Goal: Complete application form

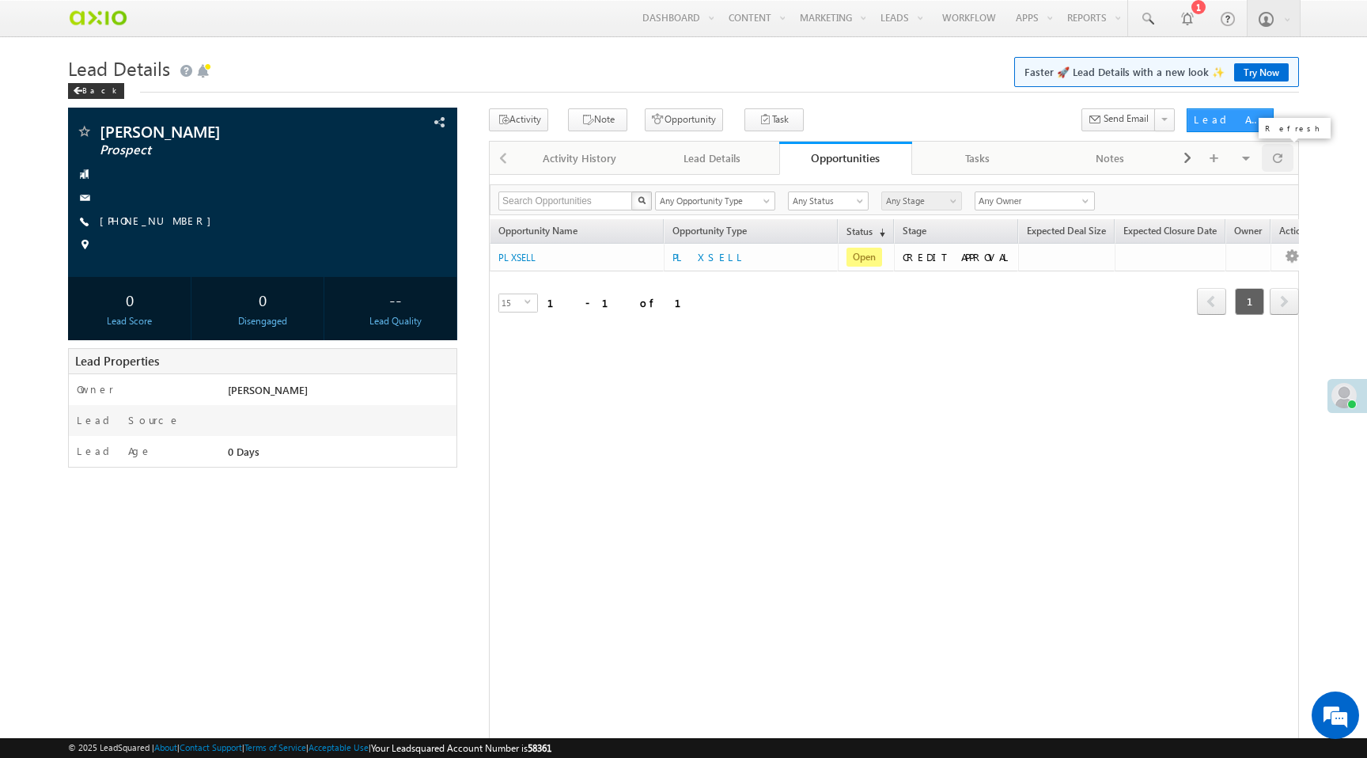
click at [1280, 161] on span at bounding box center [1277, 158] width 9 height 28
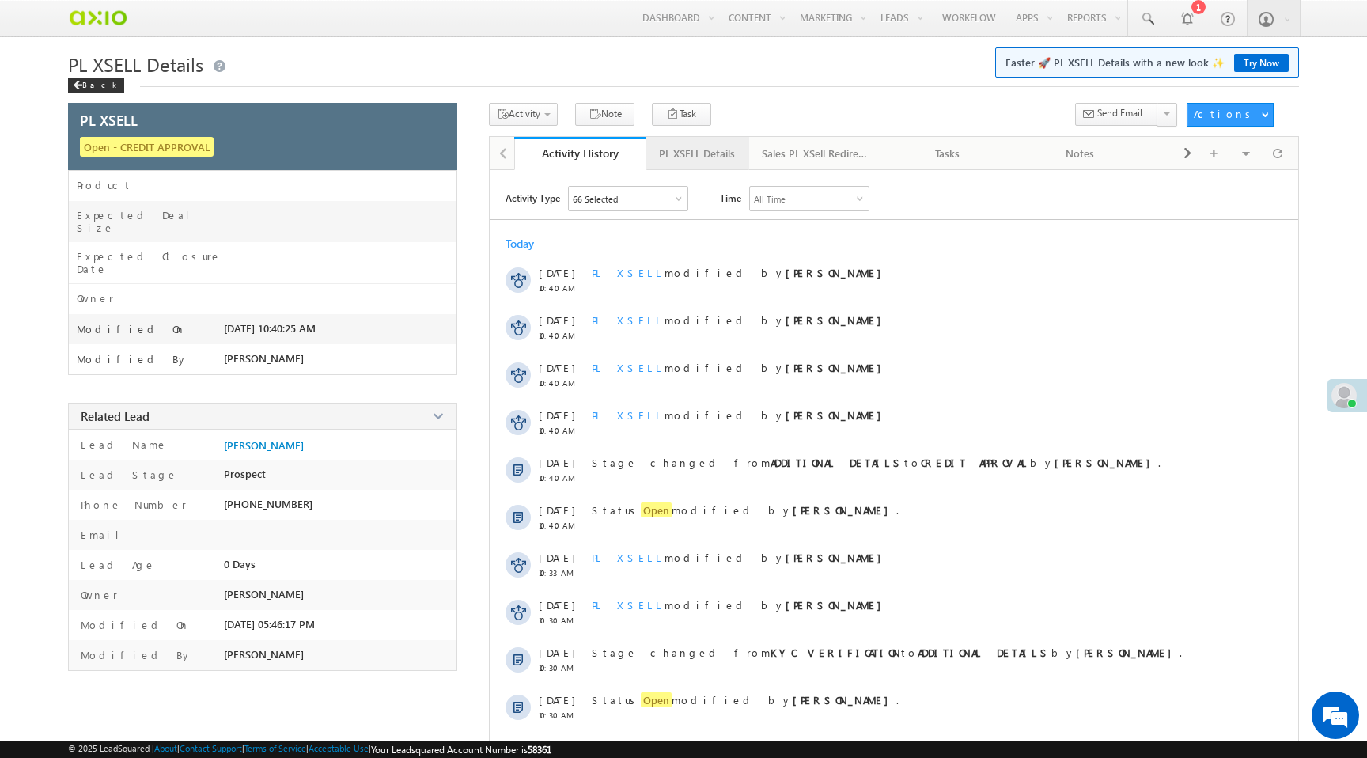
click at [704, 150] on div "PL XSELL Details" at bounding box center [697, 153] width 76 height 19
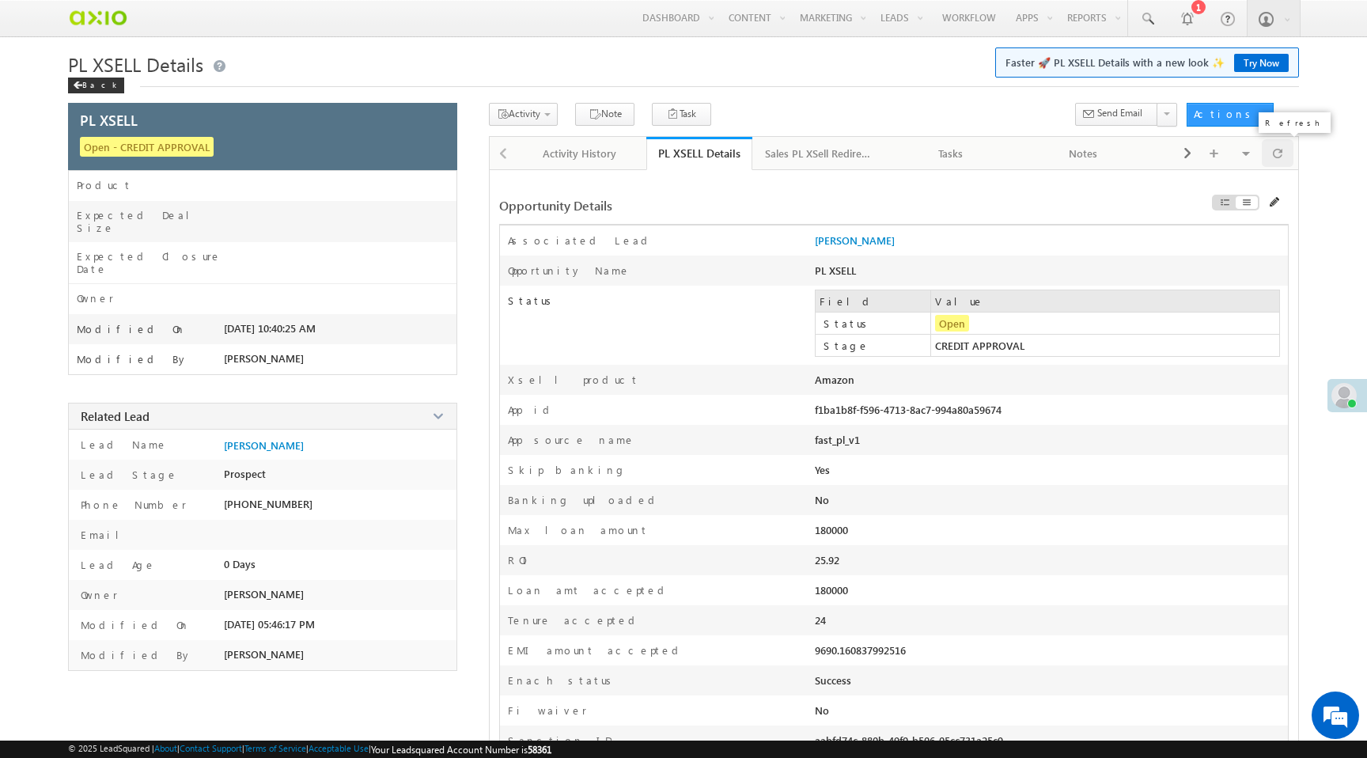
click at [1279, 158] on span at bounding box center [1277, 153] width 9 height 28
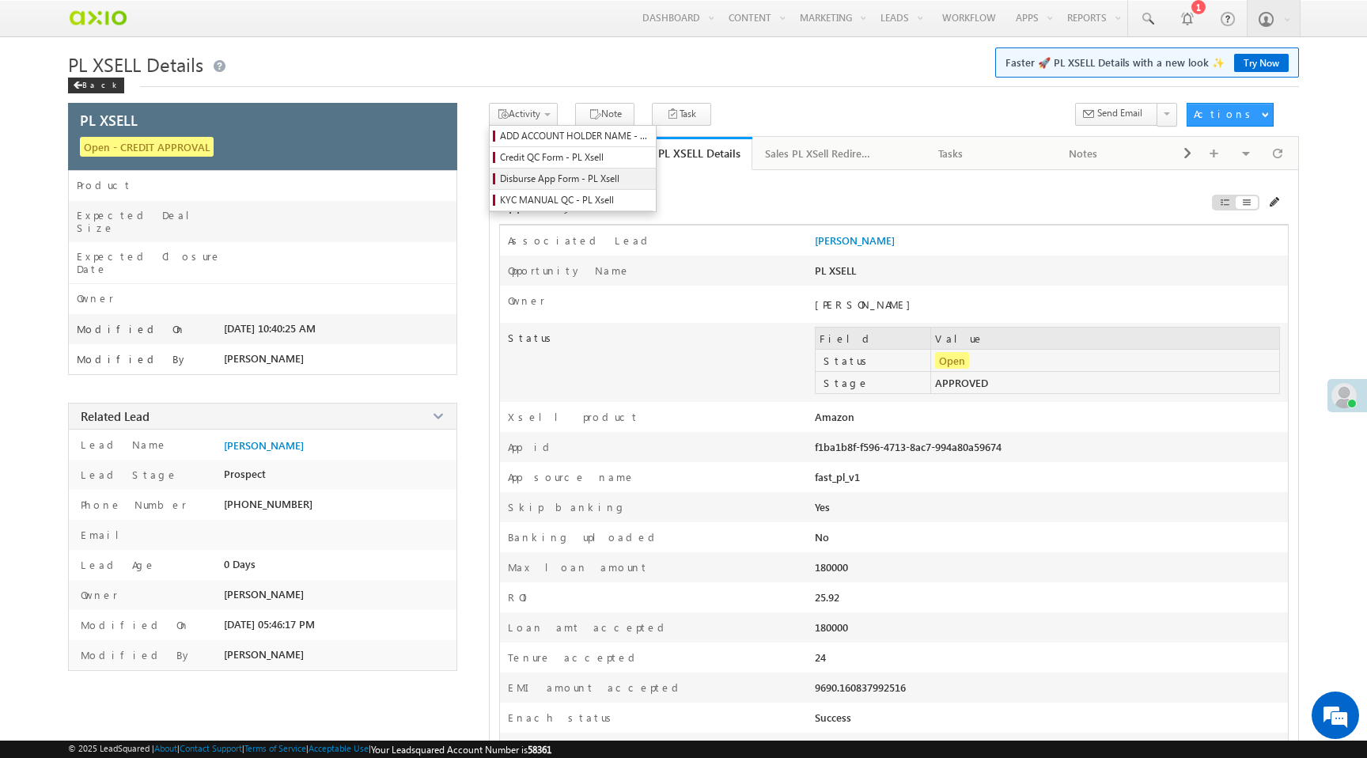
click at [544, 180] on span "Disburse App Form - PL Xsell" at bounding box center [575, 179] width 150 height 14
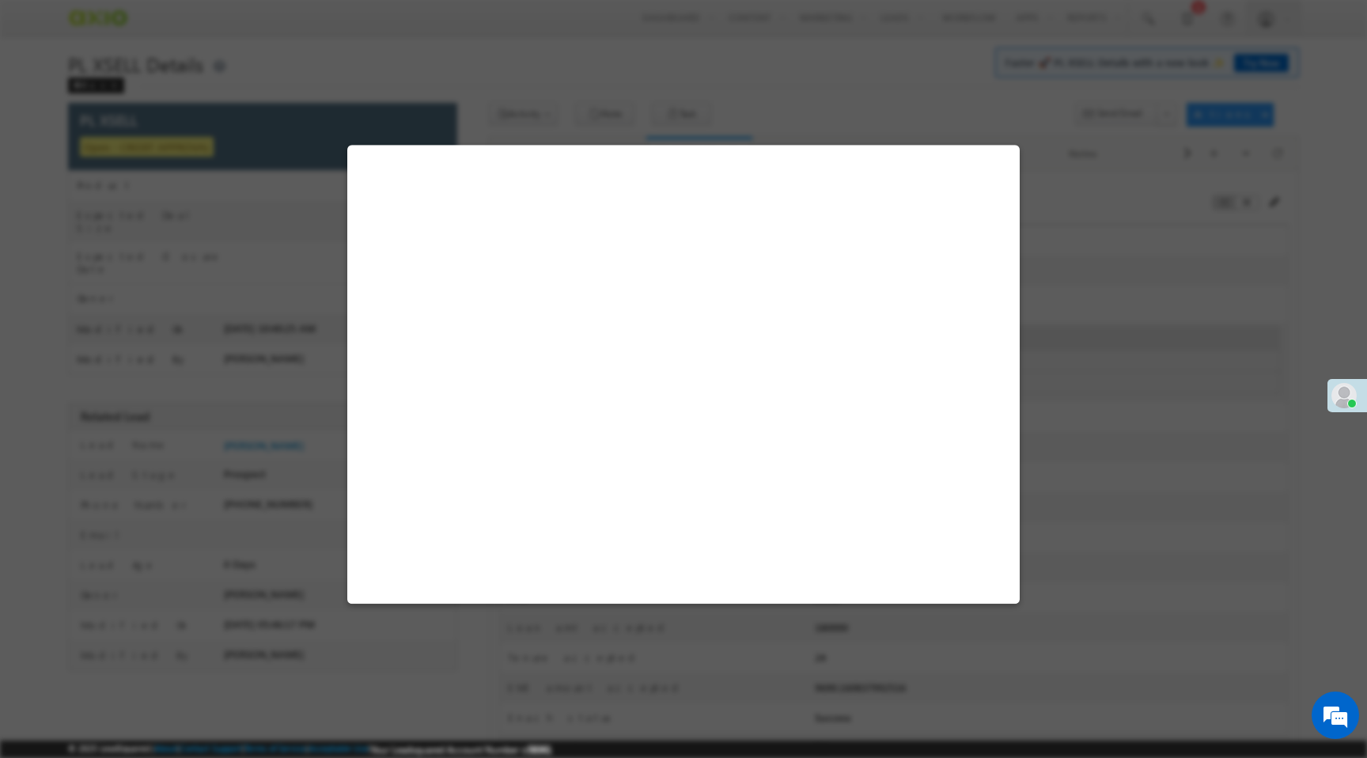
select select "PL XSell Disbursement Initiated"
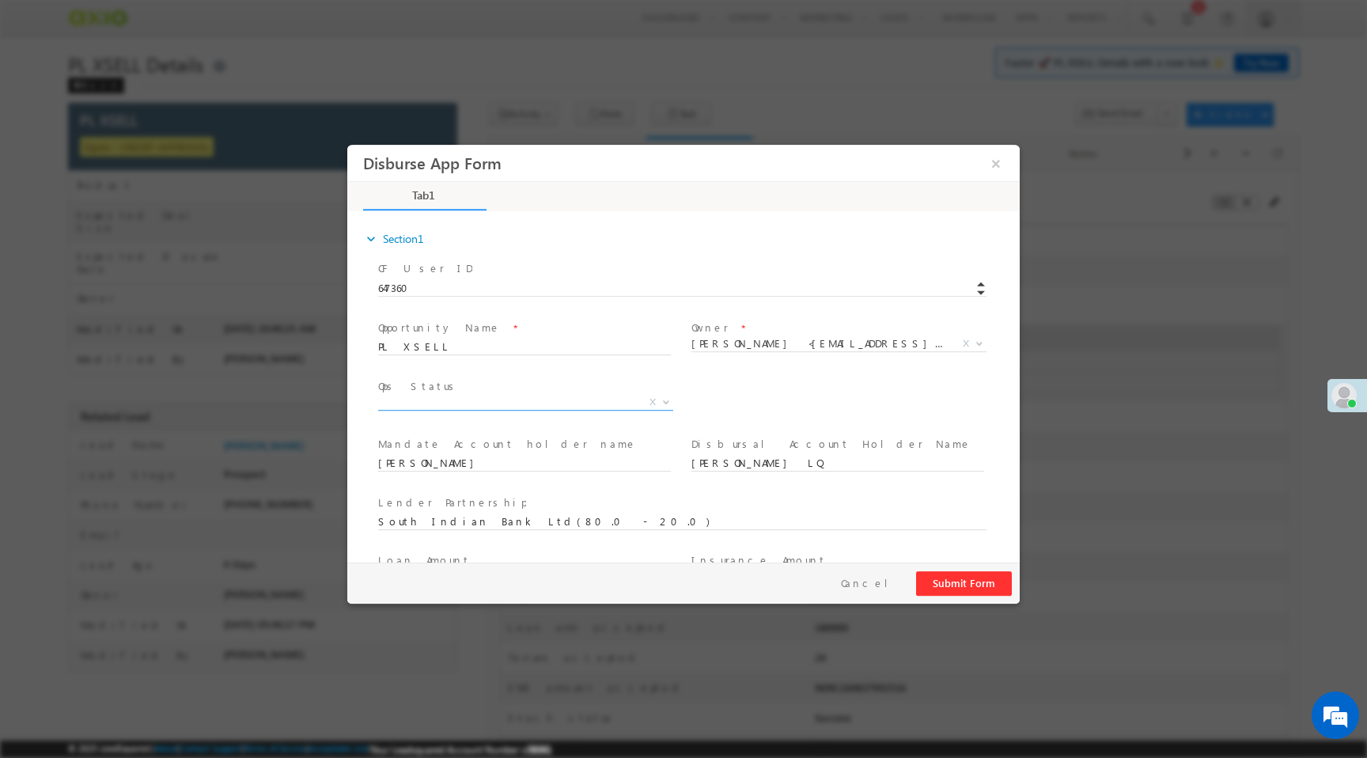
click at [545, 404] on span "X" at bounding box center [525, 403] width 295 height 16
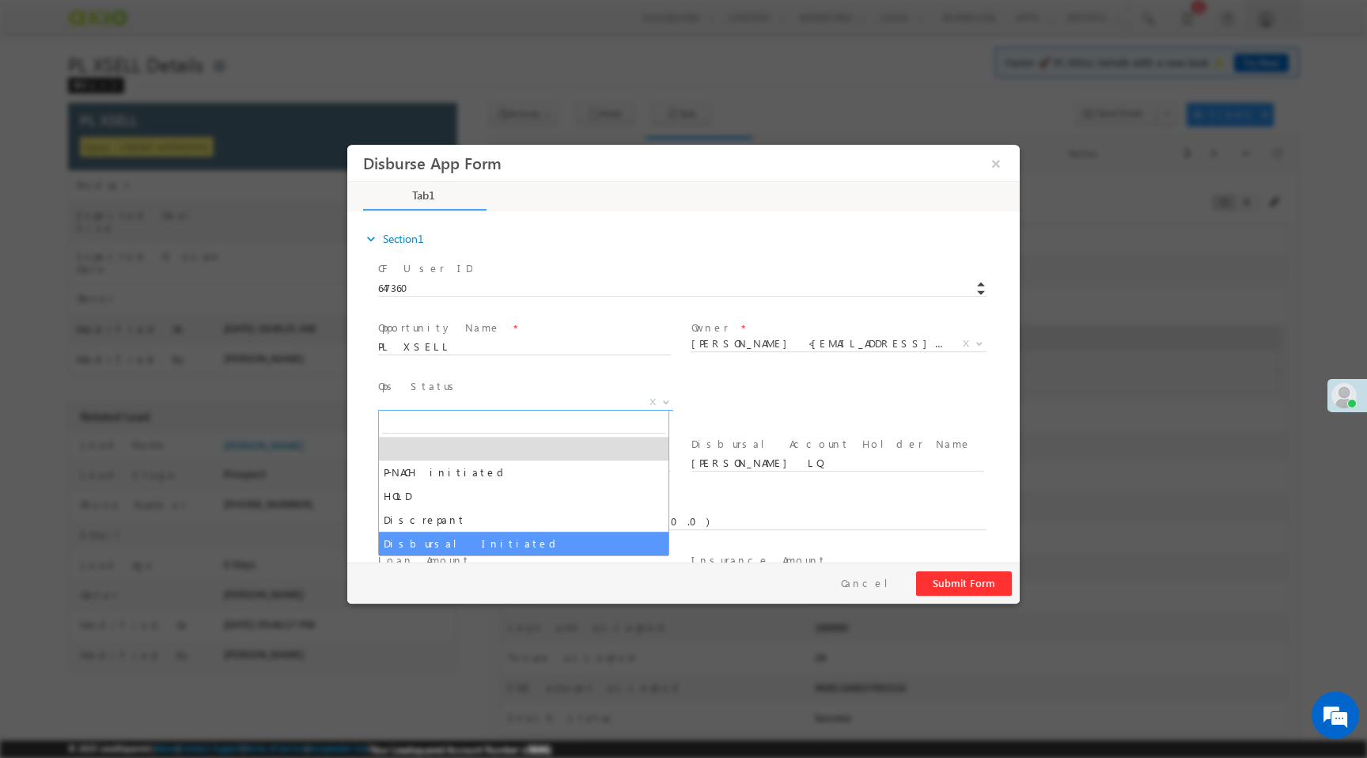
select select "Disbursal Initiated"
select select "NA"
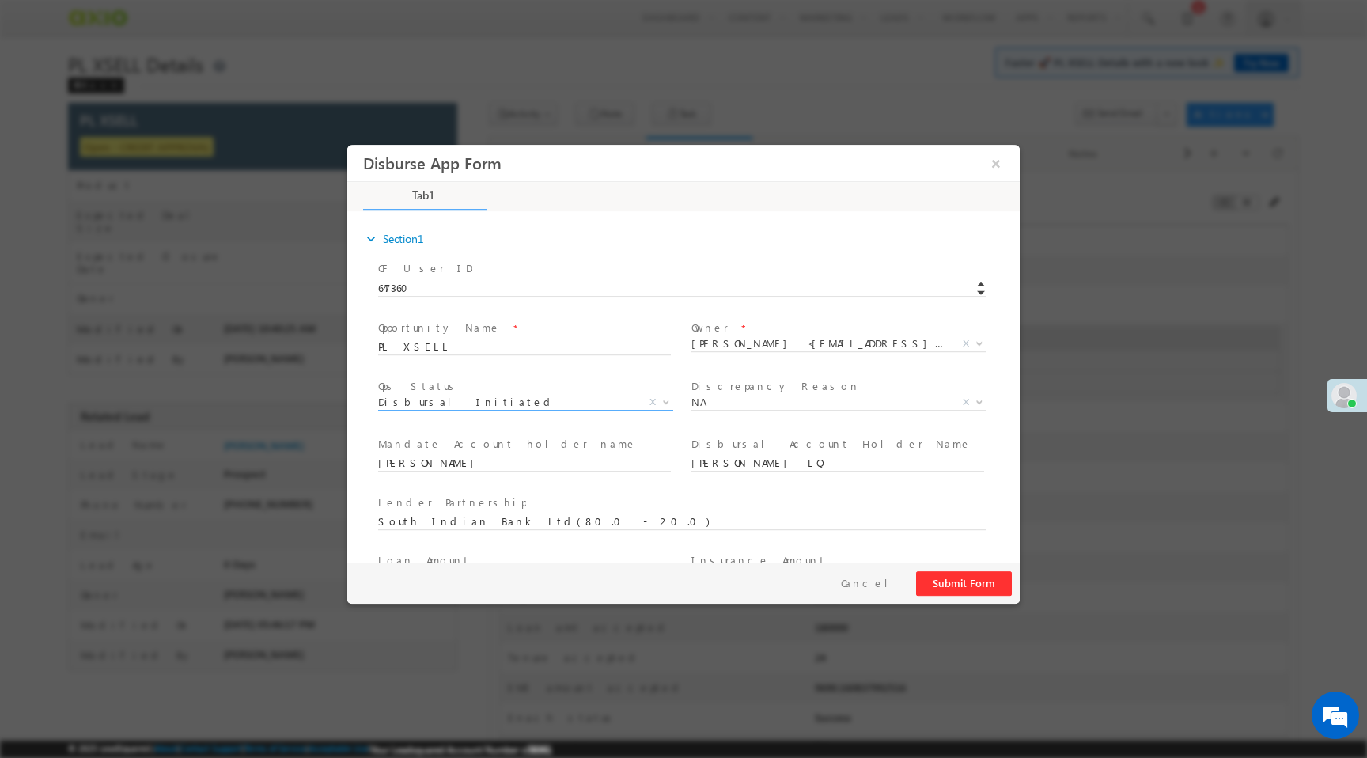
scroll to position [233, 0]
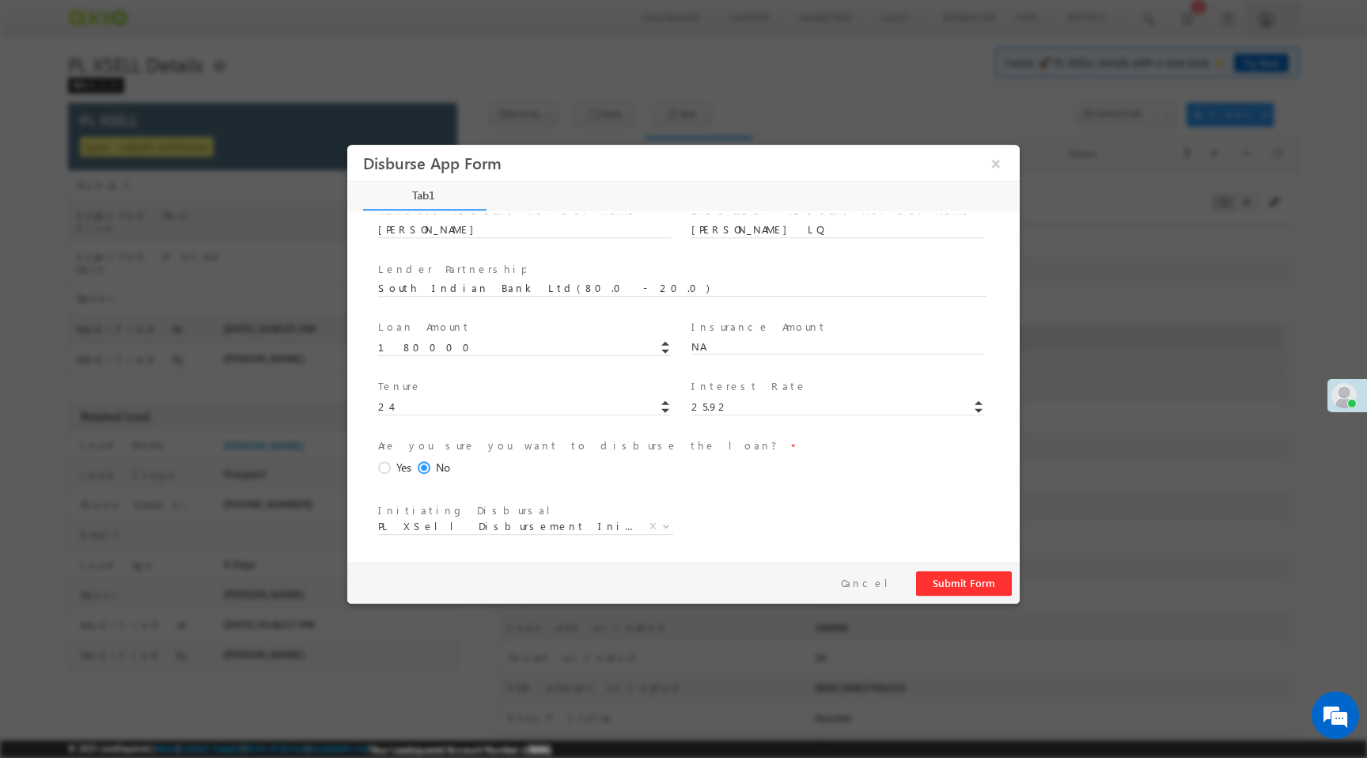
click at [388, 473] on span at bounding box center [386, 468] width 17 height 14
click at [347, 145] on input "Yes" at bounding box center [347, 145] width 0 height 0
click at [997, 582] on button "Submit Form" at bounding box center [964, 583] width 96 height 25
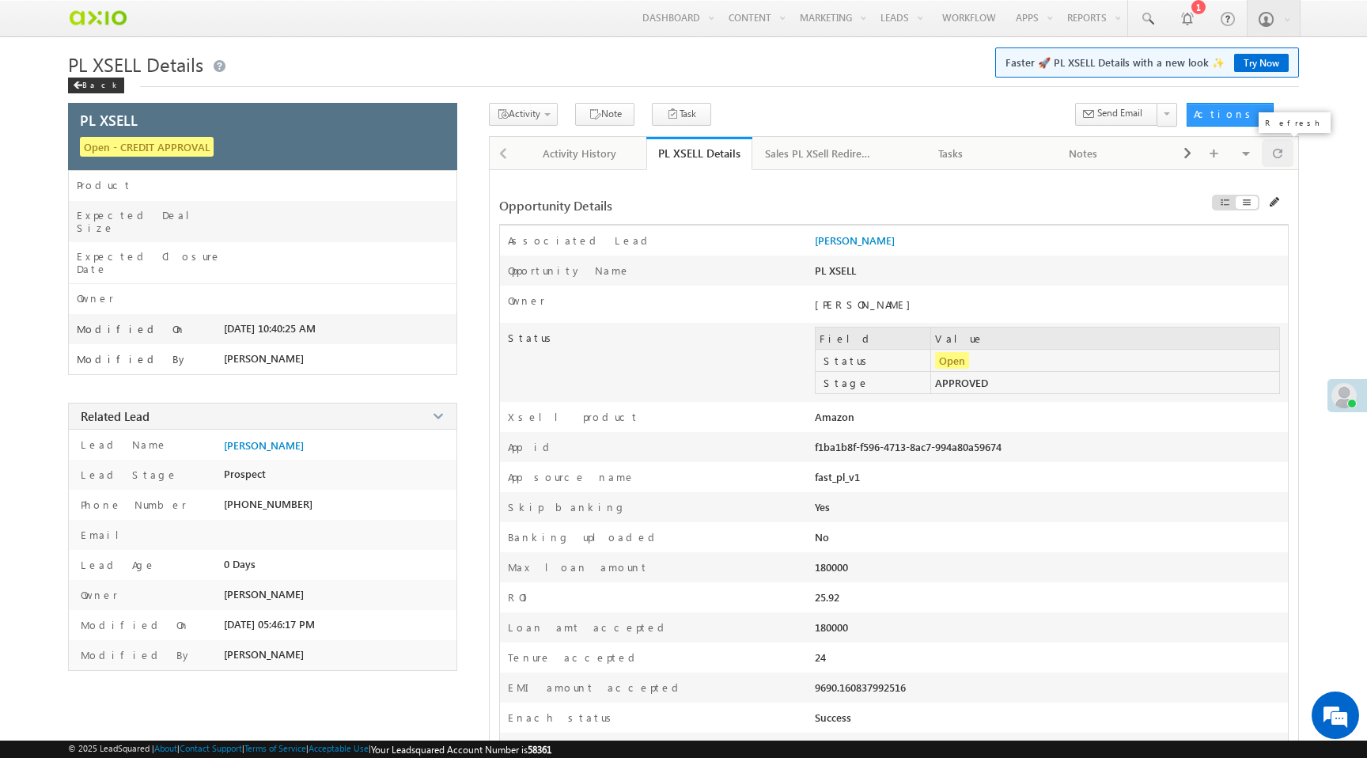
click at [1280, 149] on span at bounding box center [1277, 153] width 9 height 28
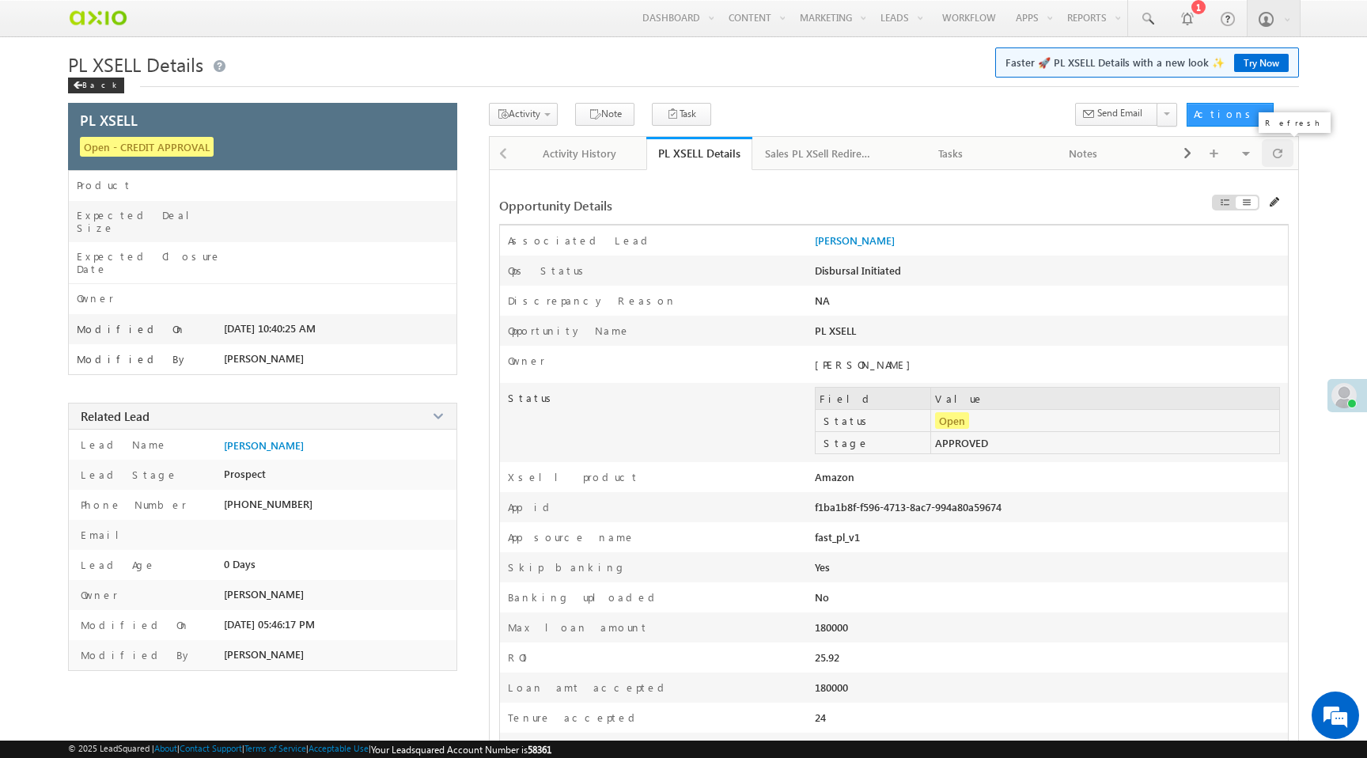
click at [1284, 157] on div at bounding box center [1278, 153] width 32 height 28
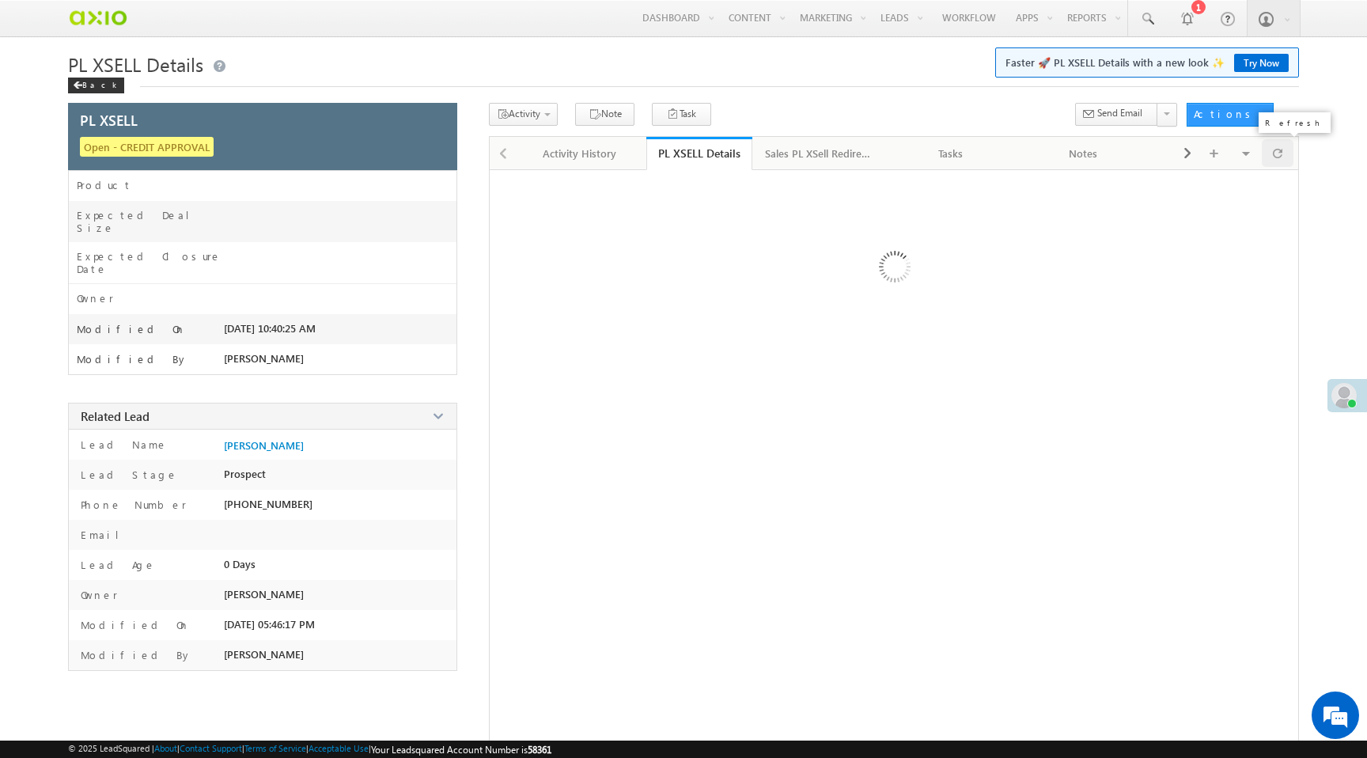
click at [1284, 157] on div at bounding box center [1278, 153] width 32 height 28
